Goal: Navigation & Orientation: Find specific page/section

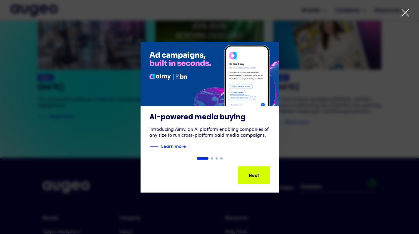
click at [404, 8] on div at bounding box center [209, 117] width 419 height 234
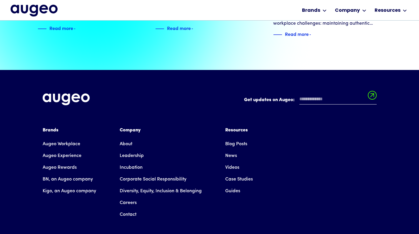
scroll to position [1301, 0]
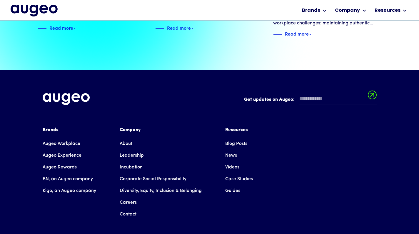
click at [133, 197] on link "Careers" at bounding box center [128, 203] width 17 height 12
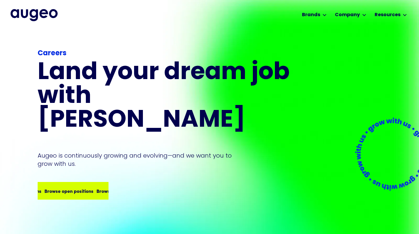
click at [94, 187] on div "Browse open positions Browse open positions Browse open positions Browse open p…" at bounding box center [94, 190] width 208 height 7
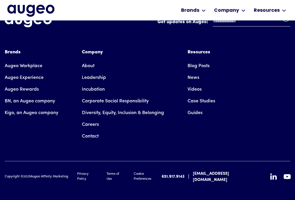
scroll to position [1532, 0]
click at [95, 119] on link "Careers" at bounding box center [90, 125] width 17 height 12
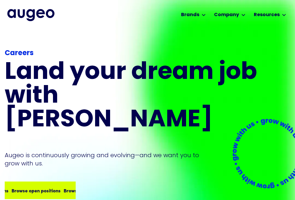
click at [36, 187] on div "Browse open positions" at bounding box center [35, 190] width 49 height 7
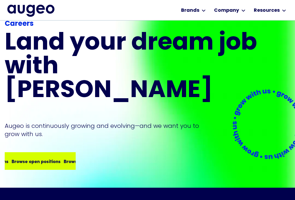
click at [54, 158] on div "Browse open positions Browse open positions Browse open positions Browse open p…" at bounding box center [62, 161] width 208 height 7
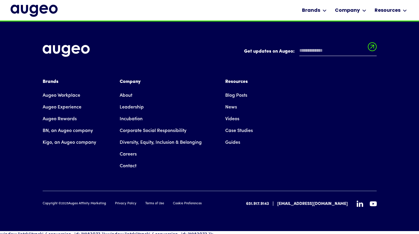
scroll to position [1519, 0]
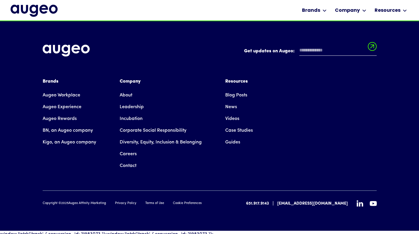
click at [130, 148] on link "Careers" at bounding box center [128, 154] width 17 height 12
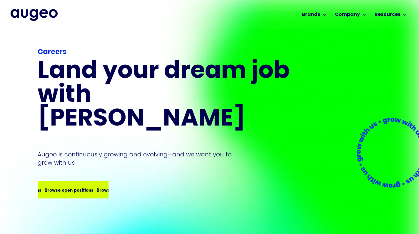
click at [100, 181] on div "Browse open positions Browse open positions Browse open positions Browse open p…" at bounding box center [73, 189] width 70 height 16
